Goal: Information Seeking & Learning: Learn about a topic

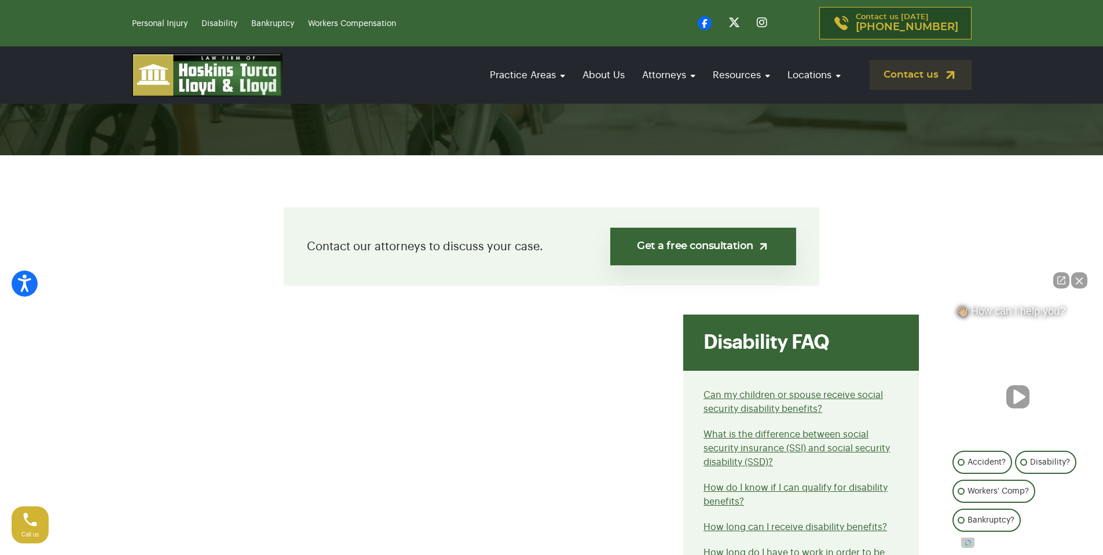
scroll to position [221, 0]
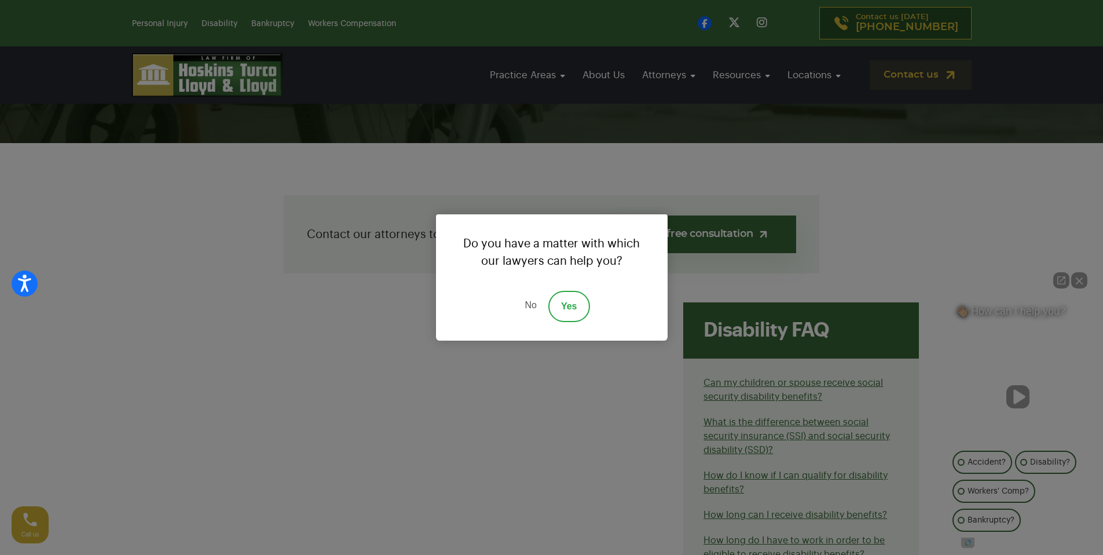
click at [564, 307] on link "Yes" at bounding box center [569, 306] width 42 height 31
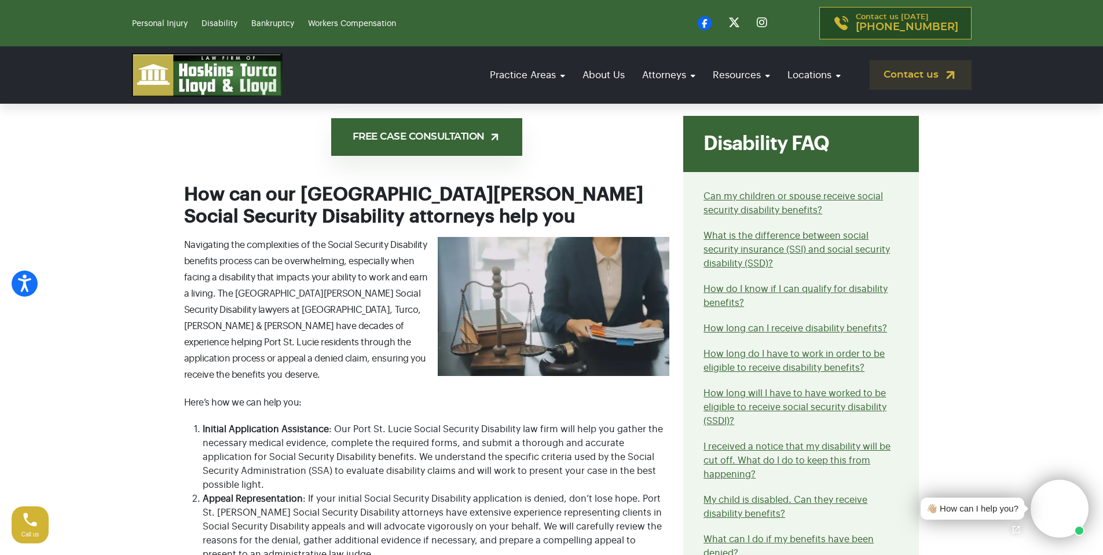
scroll to position [739, 0]
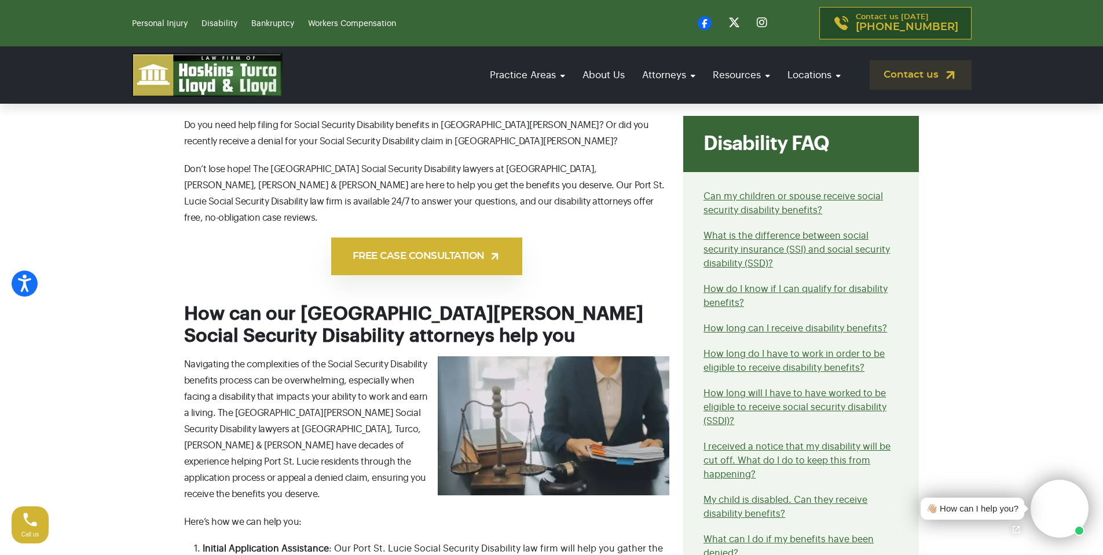
click at [483, 245] on link "FREE CASE CONSULTATION" at bounding box center [426, 256] width 191 height 38
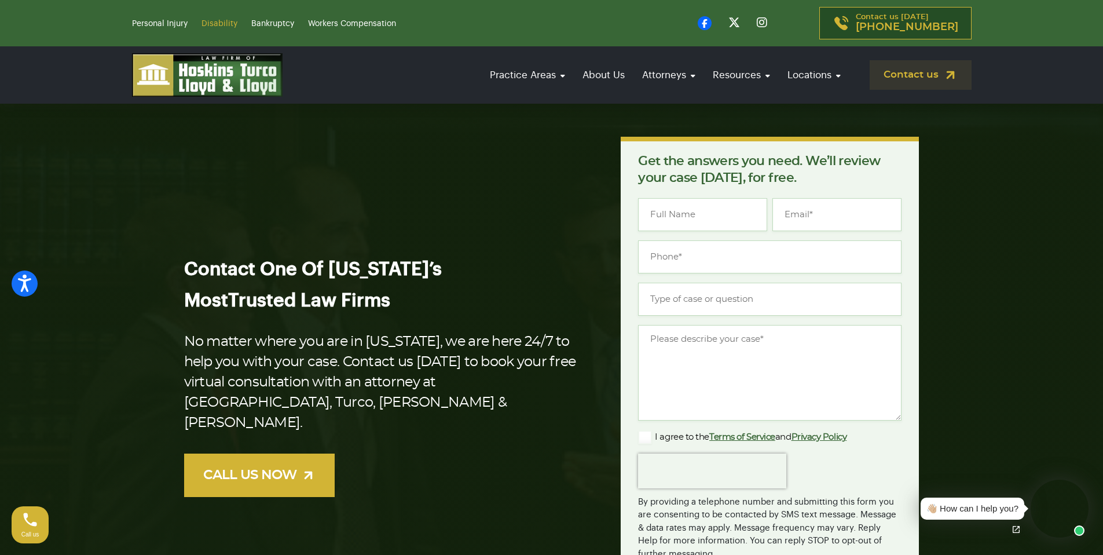
click at [221, 24] on link "Disability" at bounding box center [219, 24] width 36 height 8
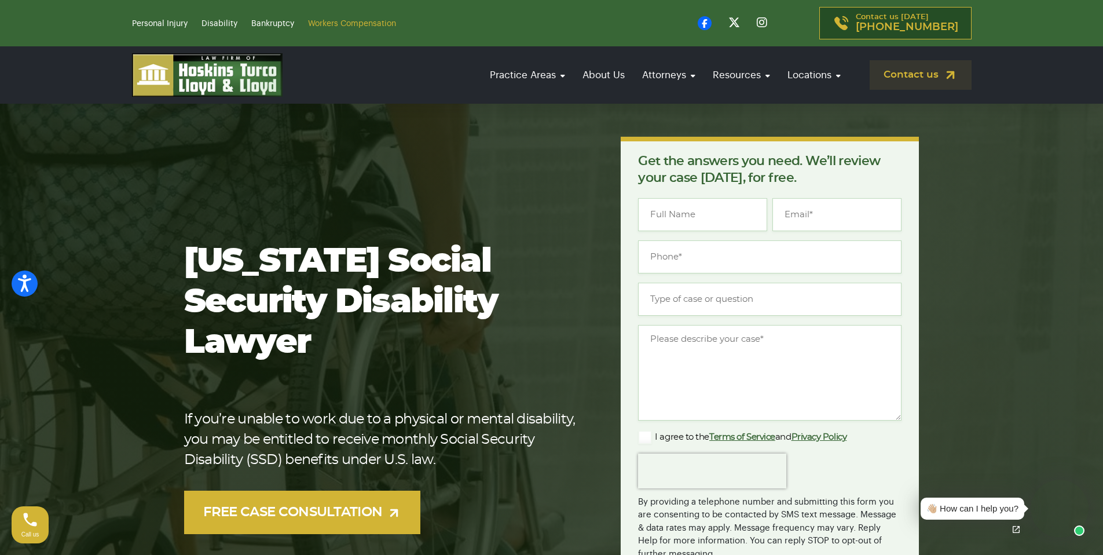
click at [343, 25] on link "Workers Compensation" at bounding box center [352, 24] width 88 height 8
